Goal: Task Accomplishment & Management: Manage account settings

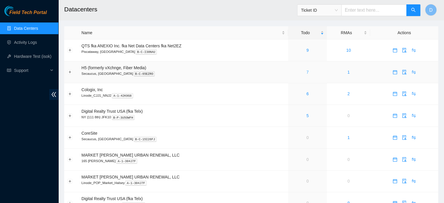
click at [307, 72] on link "7" at bounding box center [308, 72] width 2 height 5
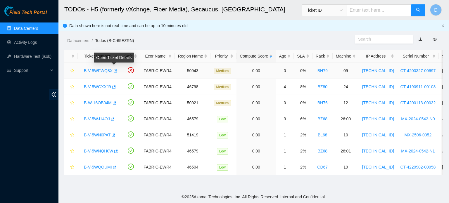
click at [115, 70] on icon "button" at bounding box center [116, 70] width 4 height 3
click at [324, 56] on div "Rack" at bounding box center [323, 56] width 14 height 6
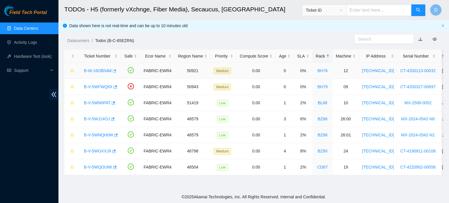
click at [113, 72] on icon "button" at bounding box center [114, 71] width 4 height 4
click at [113, 87] on icon "button" at bounding box center [115, 87] width 4 height 4
click at [115, 71] on icon "button" at bounding box center [114, 71] width 4 height 4
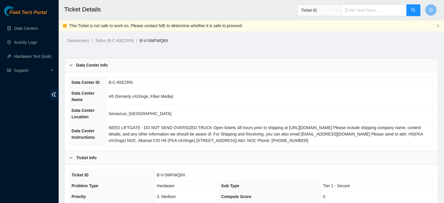
scroll to position [88, 0]
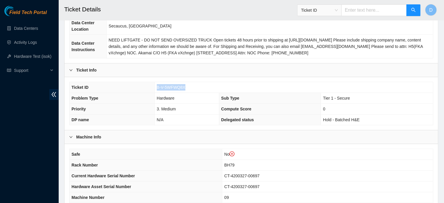
drag, startPoint x: 155, startPoint y: 87, endPoint x: 189, endPoint y: 85, distance: 33.6
click at [189, 85] on td "B-V-5WFWQ8X" at bounding box center [294, 87] width 279 height 11
copy span "B-V-5WFWQ8X"
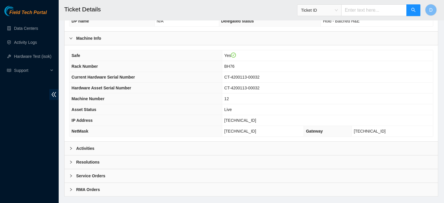
click at [98, 147] on div "Activities" at bounding box center [252, 148] width 374 height 13
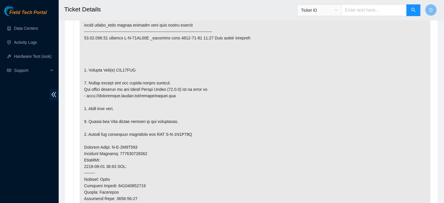
scroll to position [351, 0]
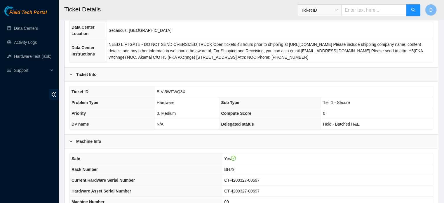
scroll to position [146, 0]
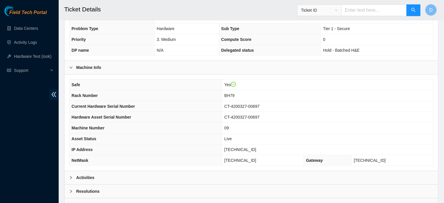
drag, startPoint x: 92, startPoint y: 174, endPoint x: 95, endPoint y: 169, distance: 4.9
click at [92, 174] on b "Activities" at bounding box center [85, 177] width 18 height 6
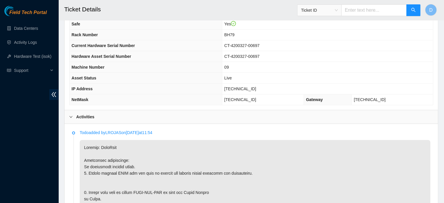
scroll to position [292, 0]
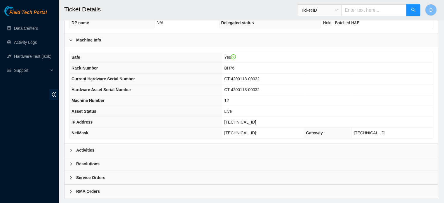
scroll to position [185, 0]
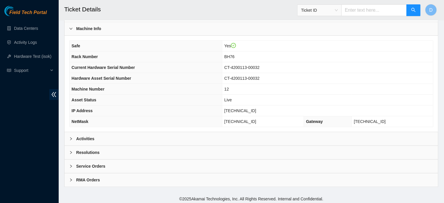
click at [97, 135] on div "Activities" at bounding box center [252, 138] width 374 height 13
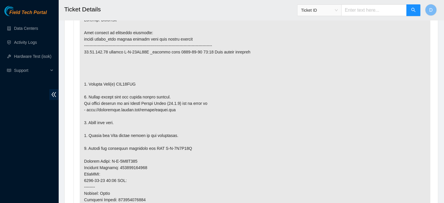
scroll to position [334, 0]
